Goal: Find specific page/section: Find specific page/section

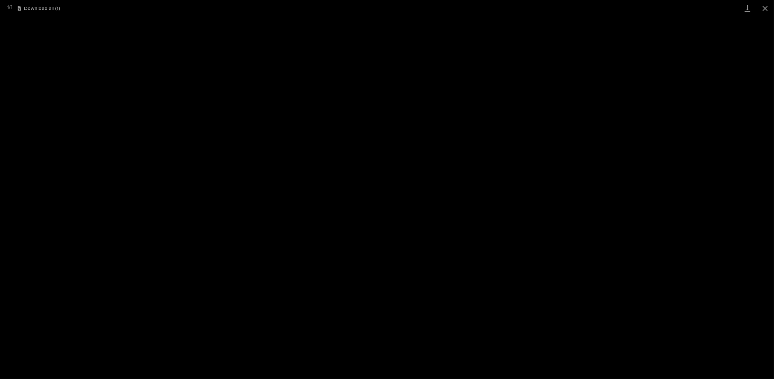
scroll to position [31, 0]
click at [765, 7] on button "Close gallery" at bounding box center [765, 8] width 18 height 17
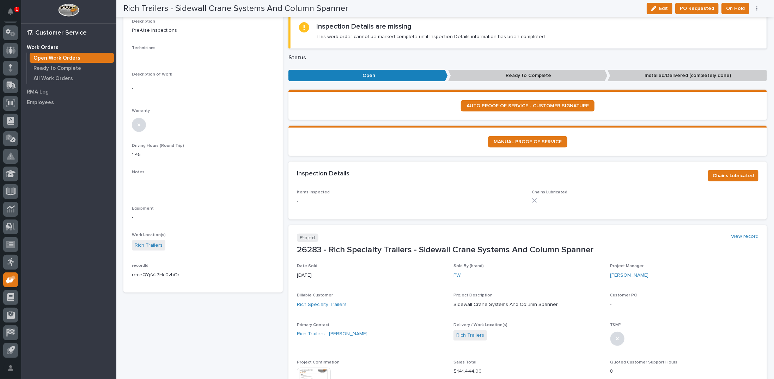
scroll to position [0, 0]
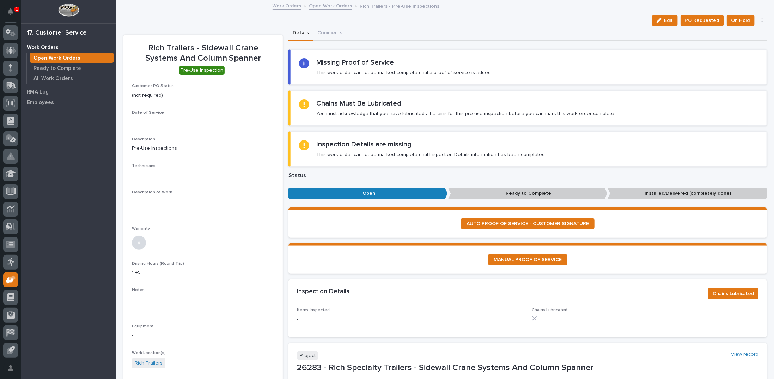
click at [322, 3] on link "Open Work Orders" at bounding box center [330, 5] width 43 height 8
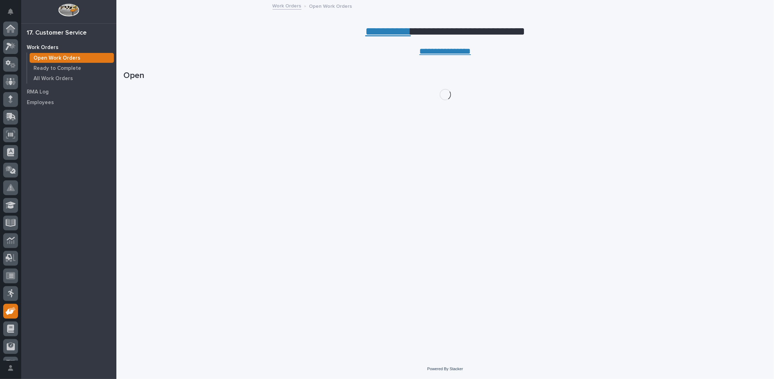
scroll to position [31, 0]
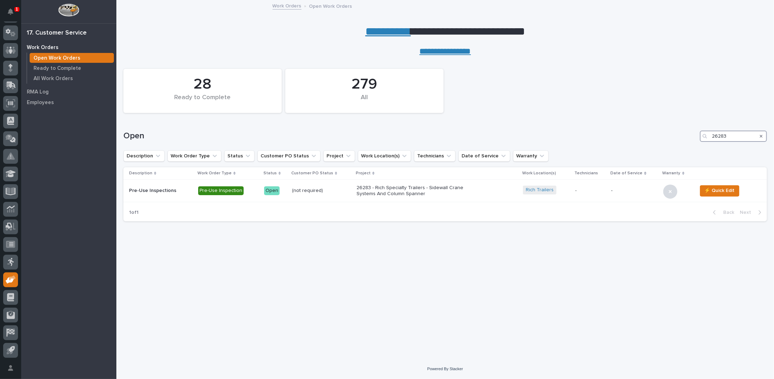
drag, startPoint x: 737, startPoint y: 135, endPoint x: 683, endPoint y: 128, distance: 54.8
click at [683, 128] on div "Open 26283" at bounding box center [444, 133] width 643 height 34
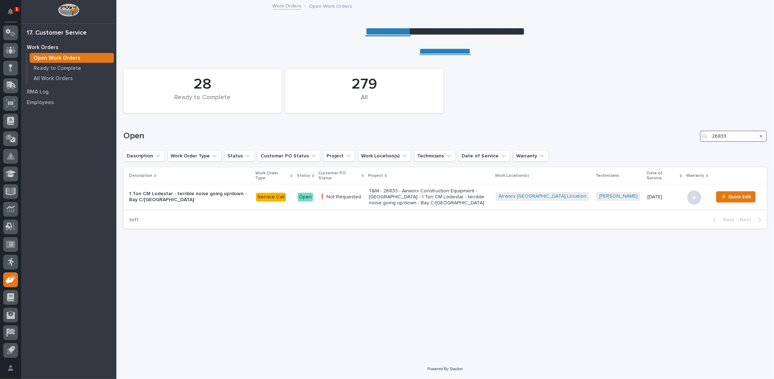
type input "26833"
click at [428, 188] on p "T&M - 26833 - Airworx Construction Equipment - [GEOGRAPHIC_DATA] - 1 Ton CM Lod…" at bounding box center [429, 197] width 121 height 18
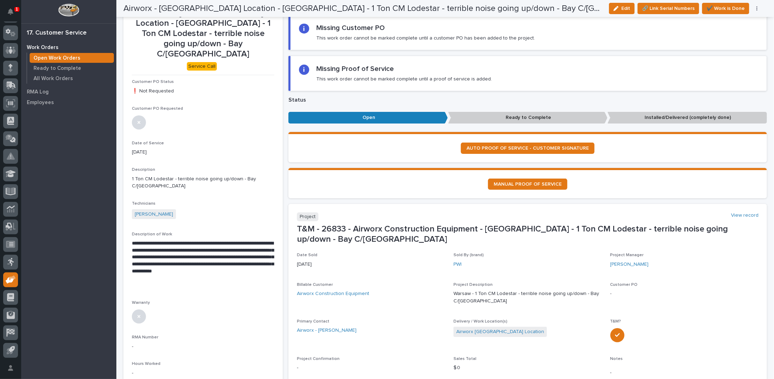
scroll to position [35, 0]
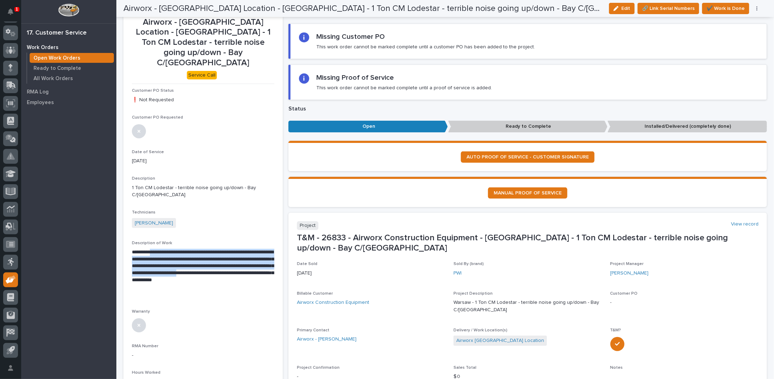
drag, startPoint x: 154, startPoint y: 221, endPoint x: 181, endPoint y: 248, distance: 38.1
click at [181, 248] on p "**********" at bounding box center [202, 269] width 141 height 42
copy p "**********"
click at [264, 218] on div "[PERSON_NAME]" at bounding box center [203, 224] width 142 height 12
